Goal: Navigation & Orientation: Find specific page/section

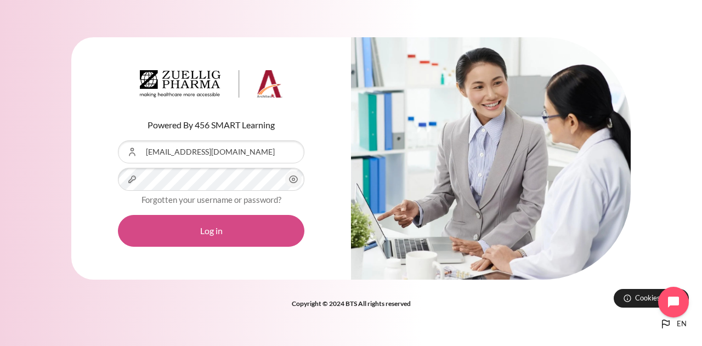
click at [182, 230] on button "Log in" at bounding box center [211, 231] width 186 height 32
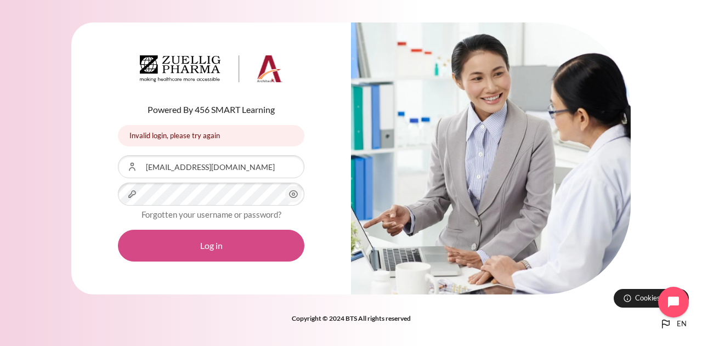
click at [183, 243] on button "Log in" at bounding box center [211, 246] width 186 height 32
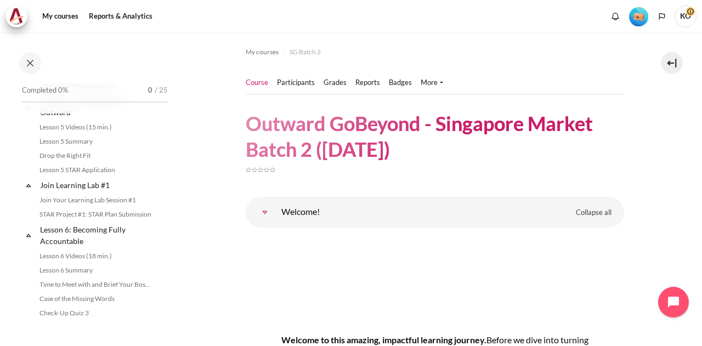
scroll to position [493, 0]
